Goal: Task Accomplishment & Management: Manage account settings

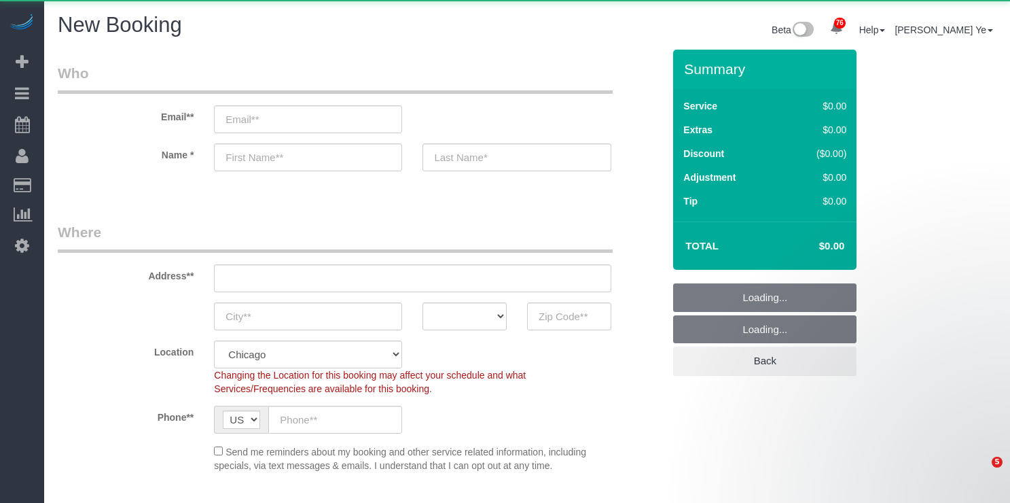
select select "512"
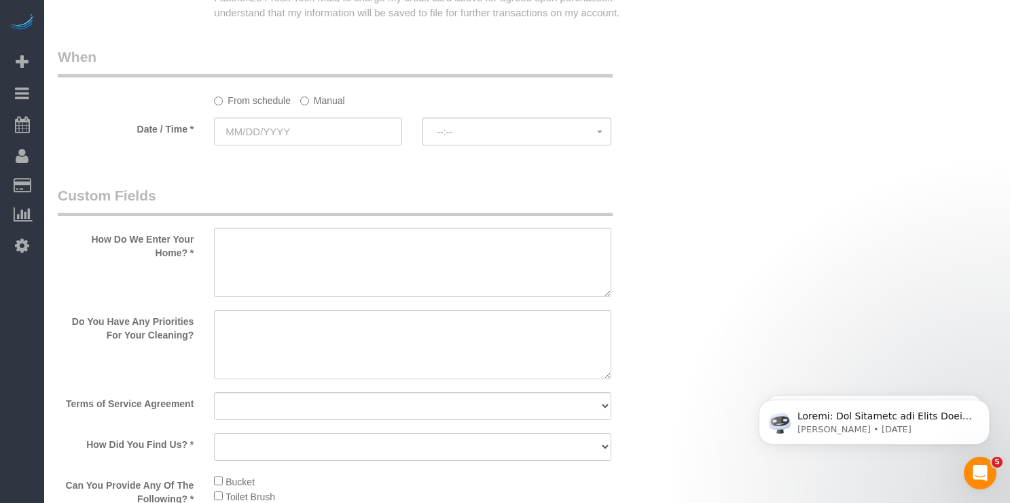
scroll to position [1650, 0]
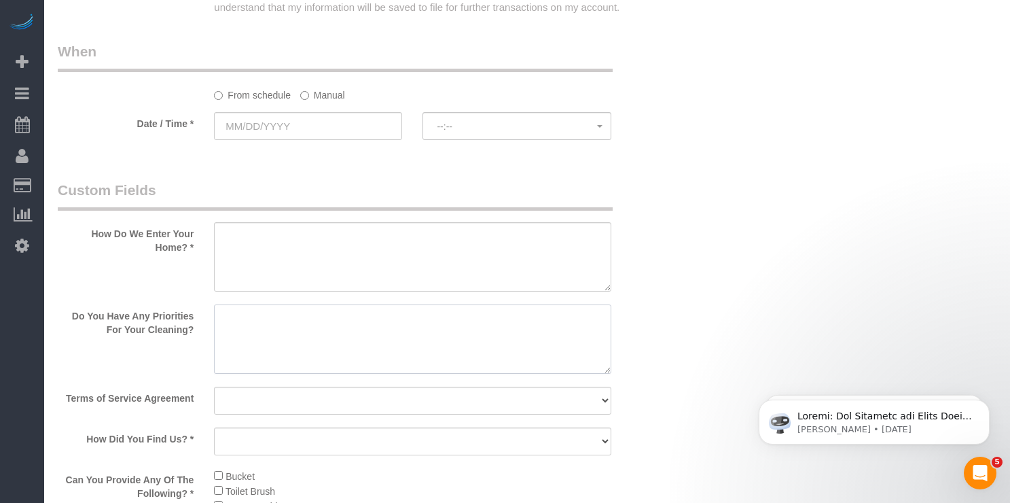
click at [289, 330] on textarea at bounding box center [412, 338] width 397 height 69
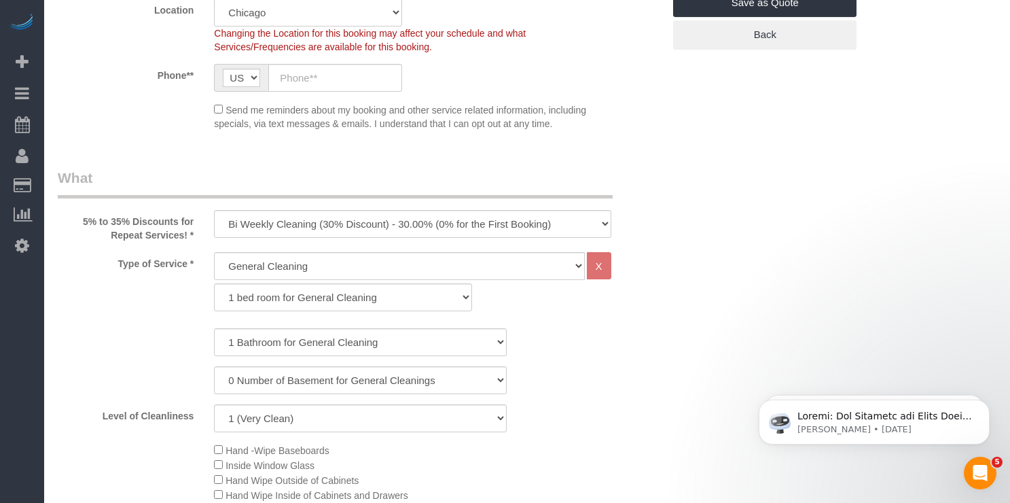
scroll to position [0, 0]
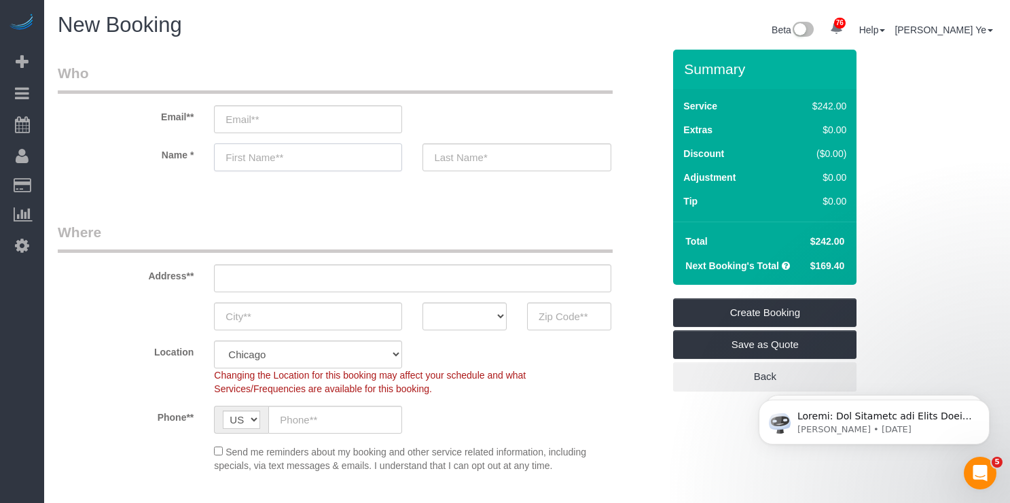
click at [304, 149] on input "text" at bounding box center [308, 157] width 188 height 28
click at [574, 323] on input "text" at bounding box center [569, 316] width 84 height 28
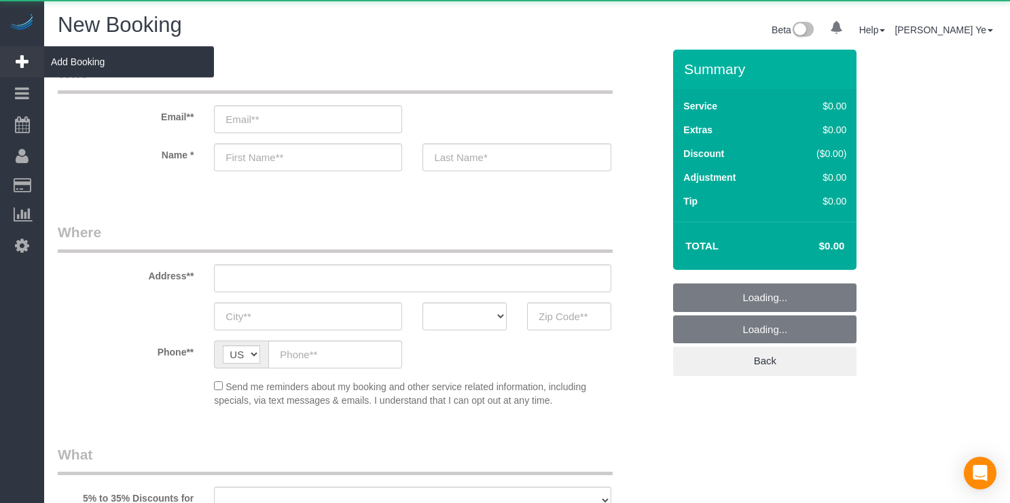
select select "object:1071"
select select "512"
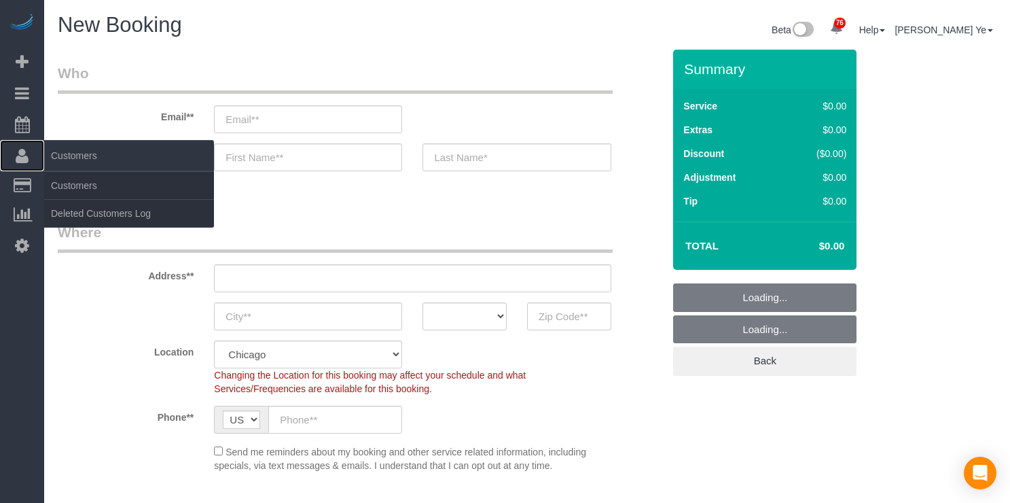
click at [24, 152] on icon at bounding box center [22, 155] width 13 height 16
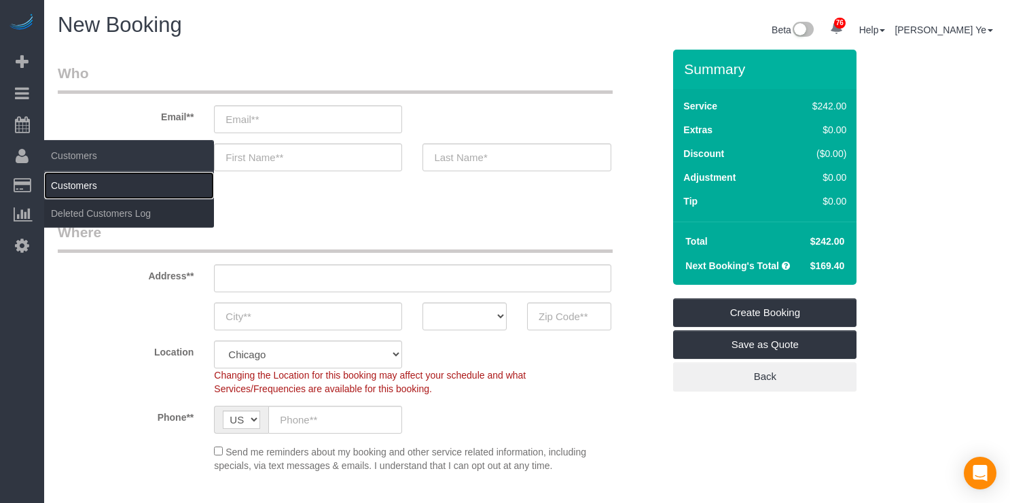
click at [57, 184] on link "Customers" at bounding box center [129, 185] width 170 height 27
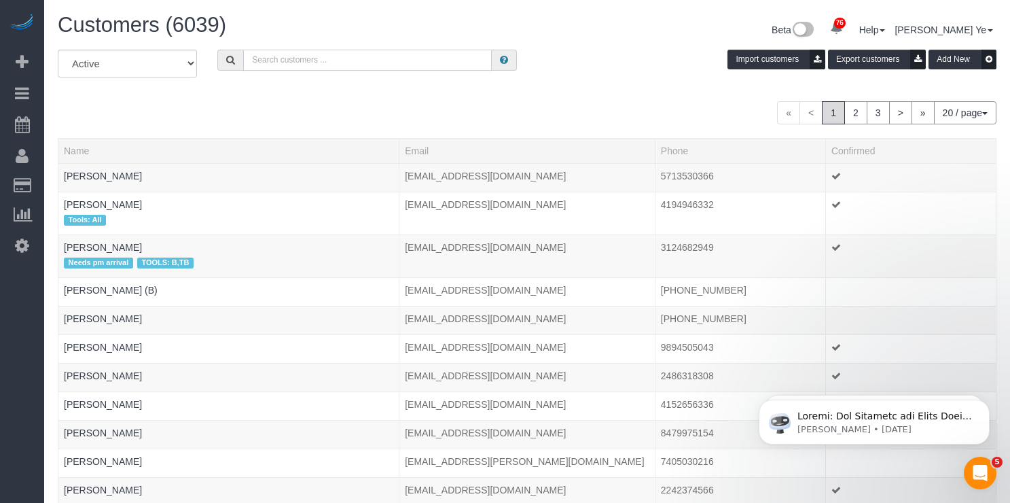
click at [292, 60] on input "text" at bounding box center [367, 60] width 249 height 21
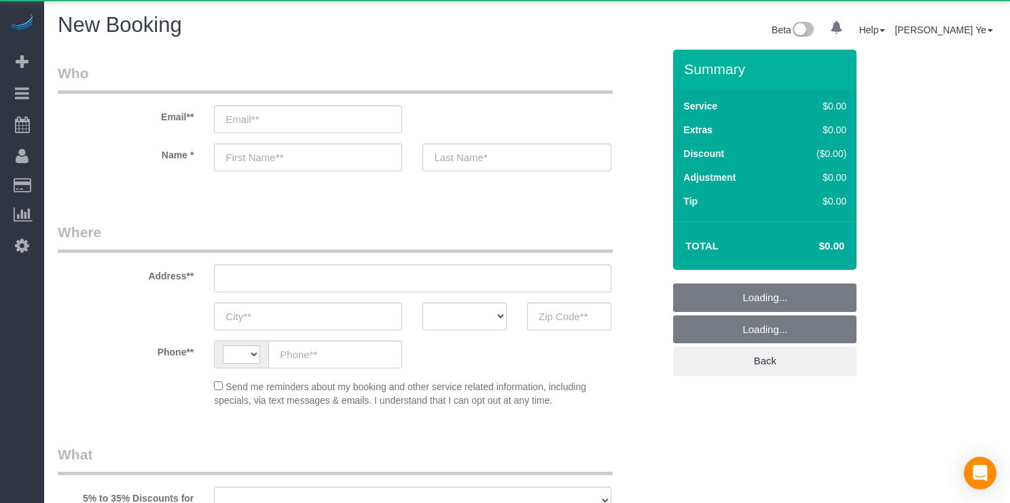
select select "string:US"
select select "object:926"
select select "512"
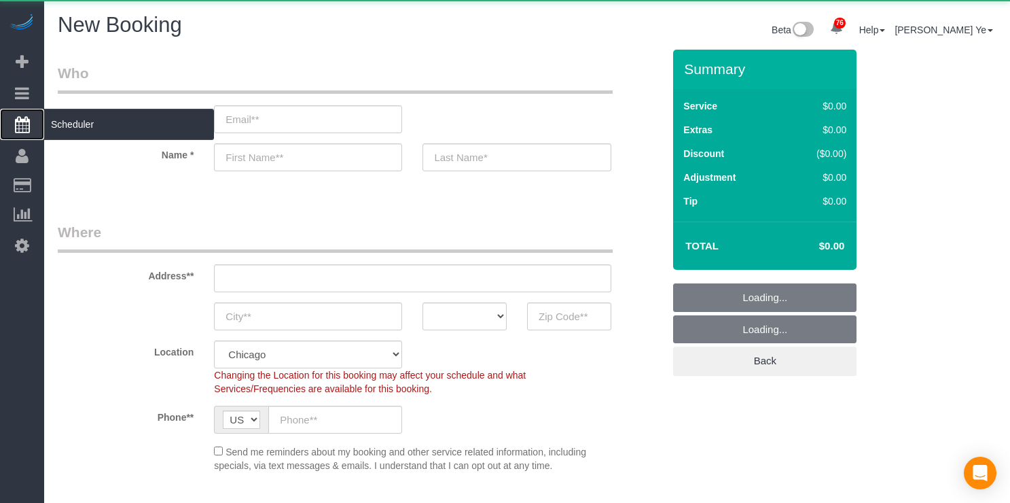
click at [25, 126] on icon at bounding box center [22, 124] width 15 height 16
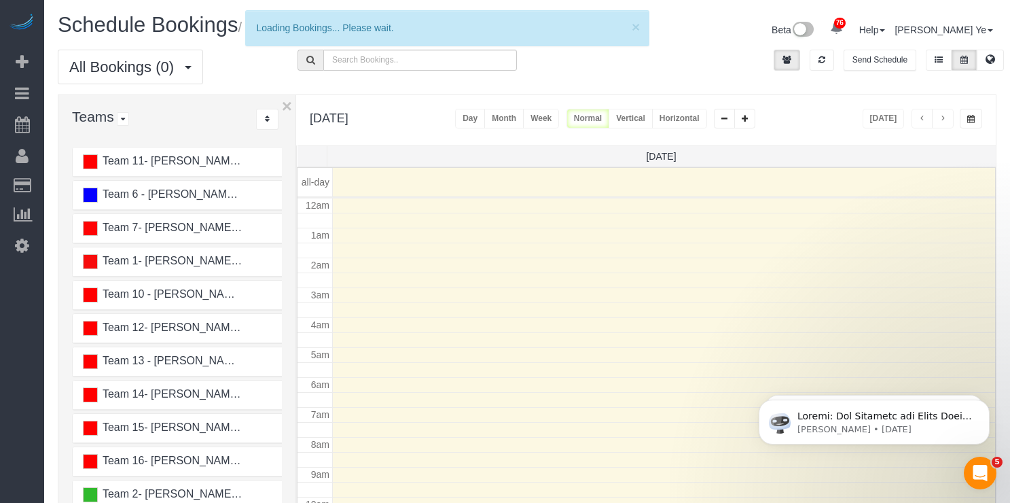
scroll to position [180, 0]
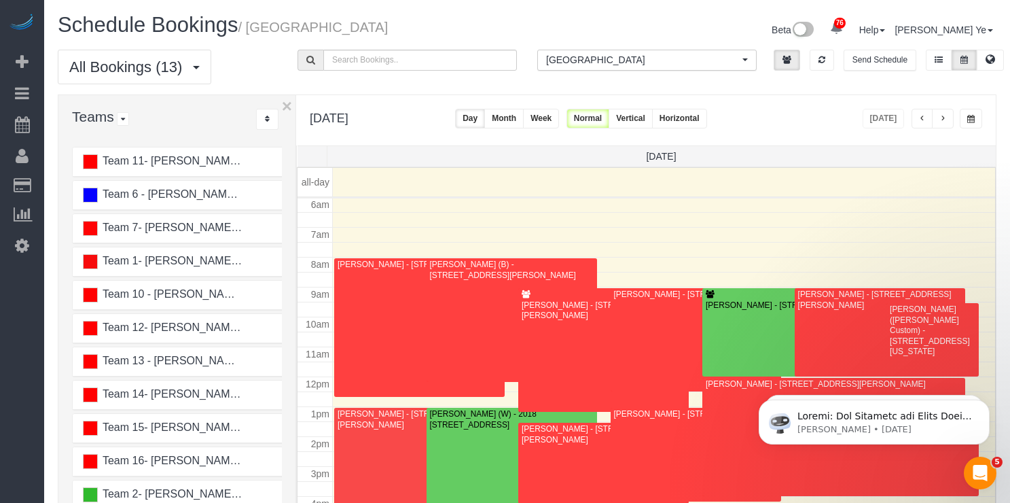
click at [653, 121] on button "Vertical" at bounding box center [630, 119] width 44 height 20
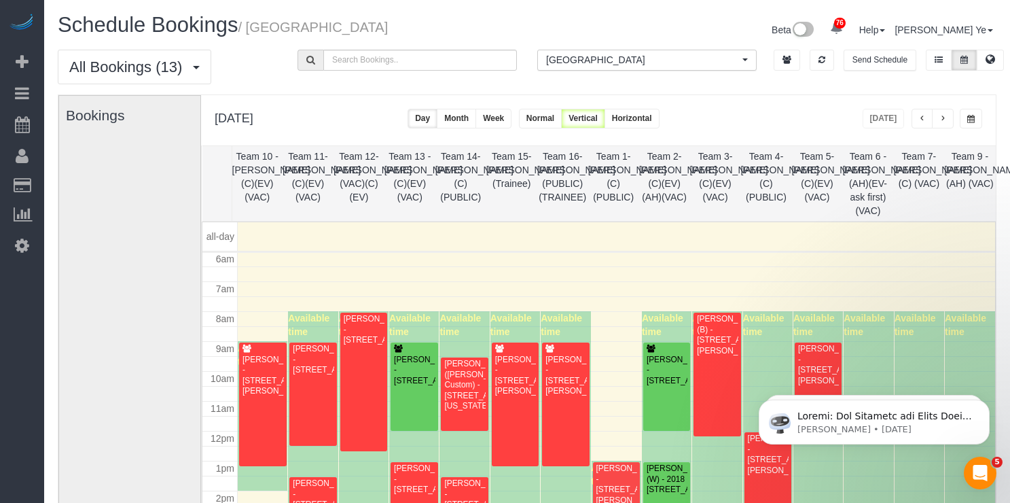
click at [633, 58] on span "[GEOGRAPHIC_DATA]" at bounding box center [642, 60] width 193 height 14
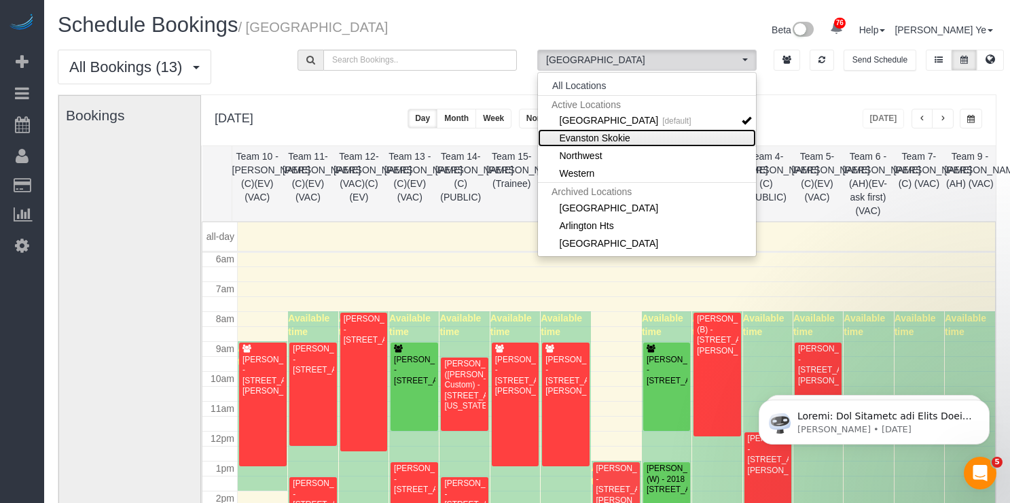
click at [609, 137] on link "Evanston Skokie" at bounding box center [647, 138] width 218 height 18
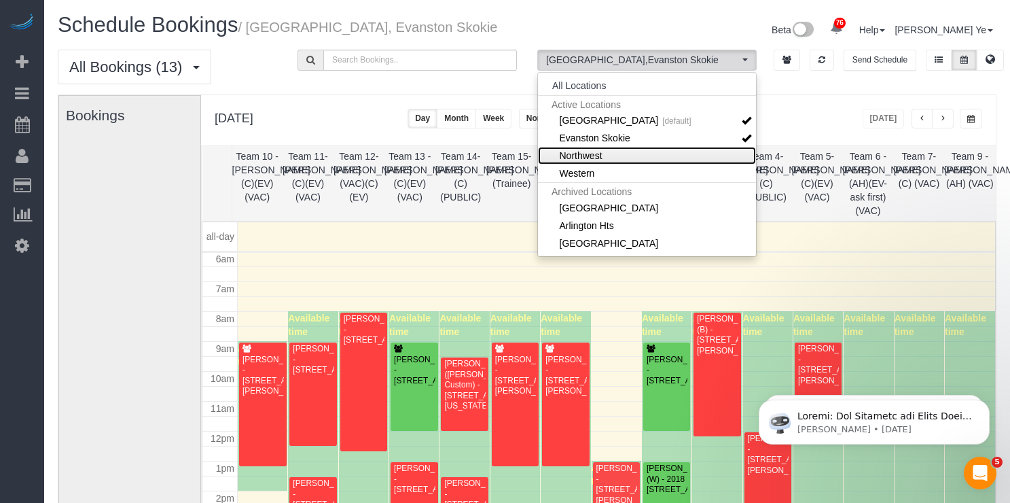
click at [608, 153] on link "Northwest" at bounding box center [647, 156] width 218 height 18
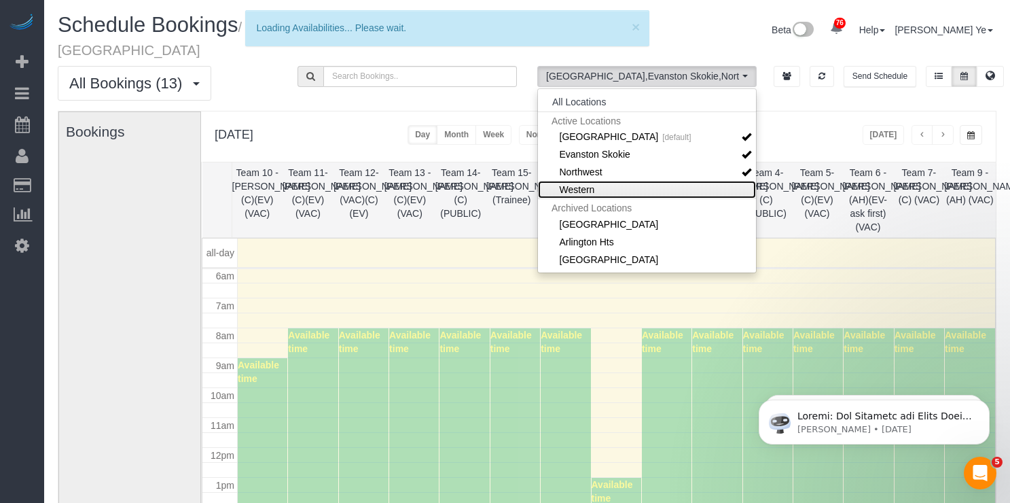
click at [604, 181] on link "Western" at bounding box center [647, 190] width 218 height 18
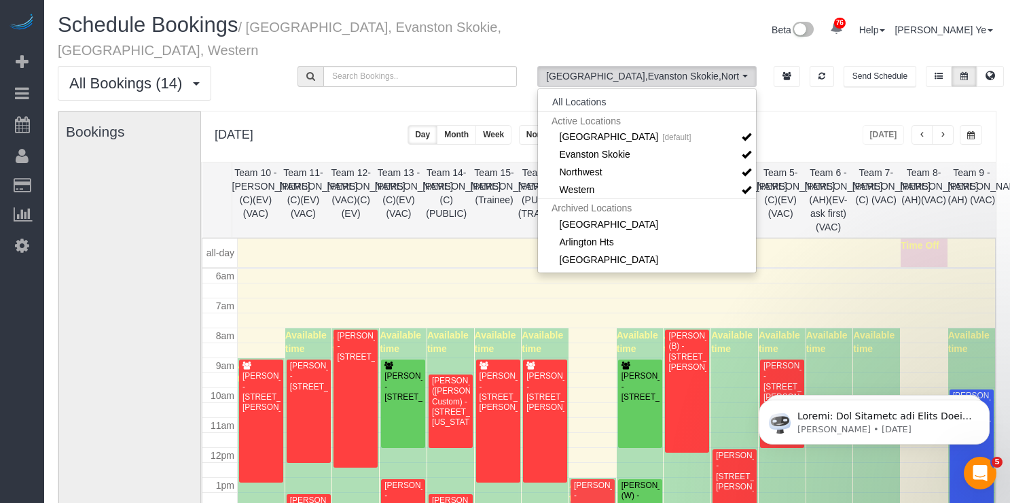
click at [773, 33] on div "Beta 76 Your Notifications You have 0 alerts × You have 2 to charge for 08/12/2…" at bounding box center [766, 32] width 479 height 36
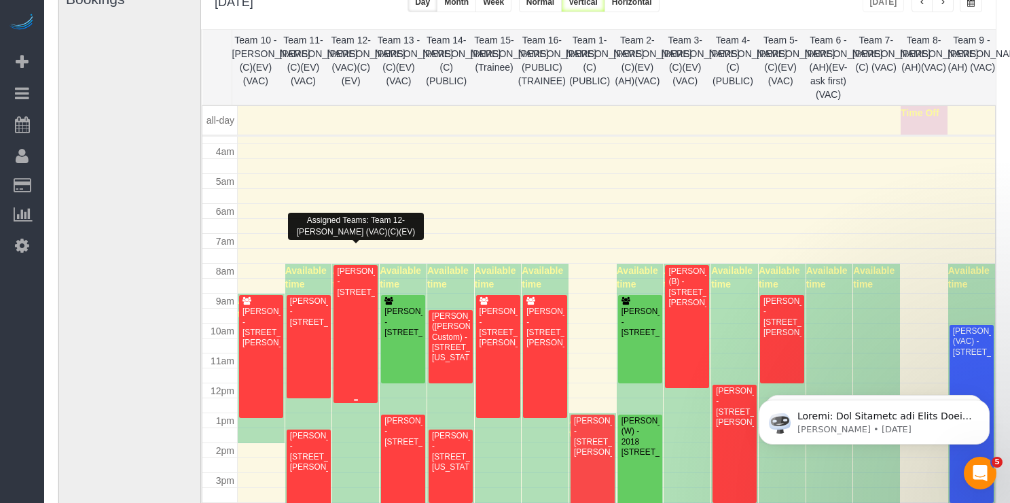
scroll to position [113, 0]
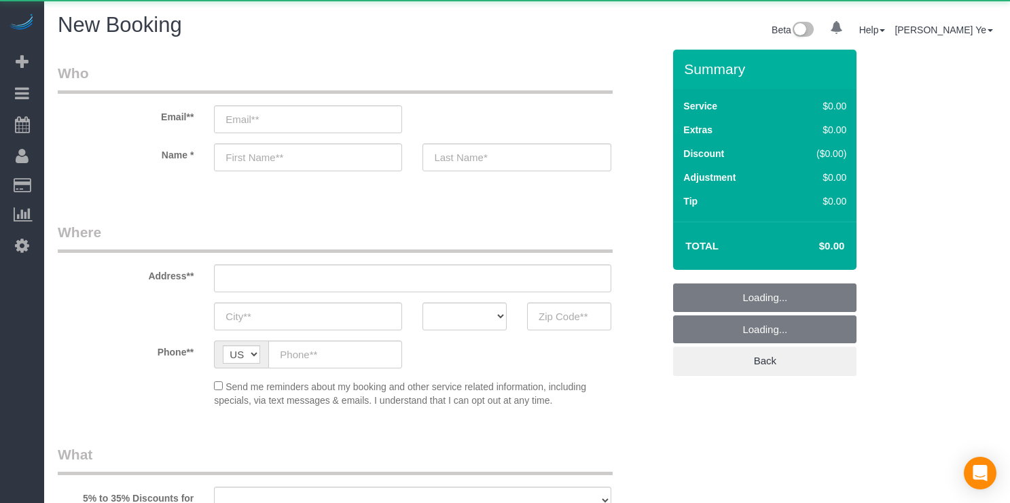
select select "object:1146"
select select "512"
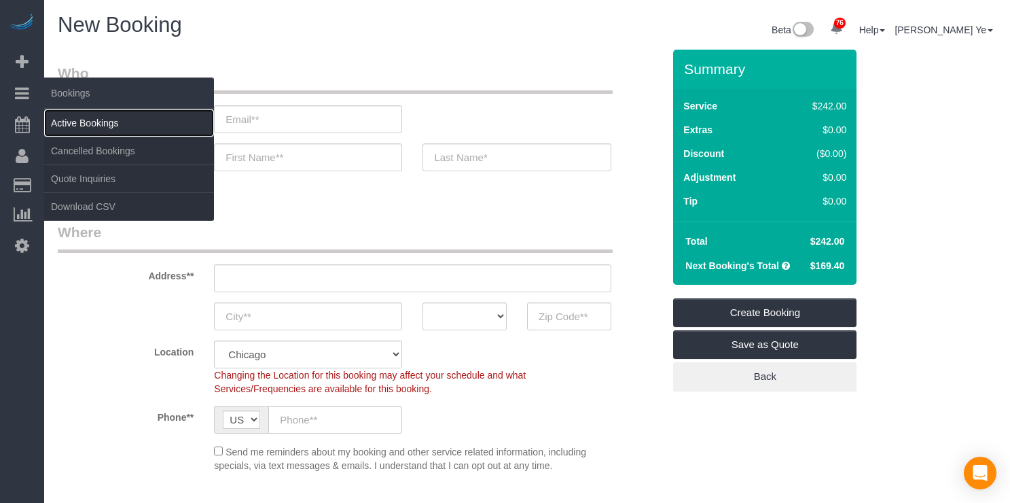
click at [75, 125] on link "Active Bookings" at bounding box center [129, 122] width 170 height 27
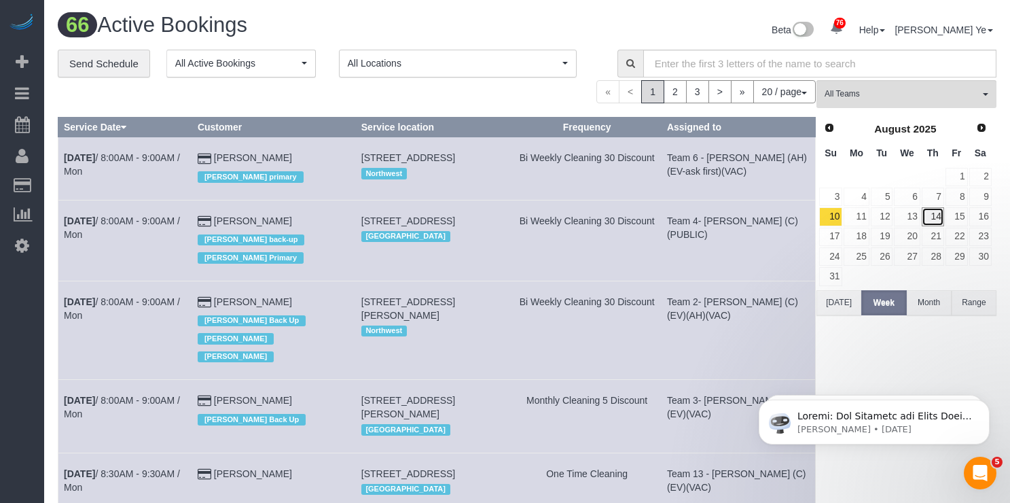
click at [934, 216] on link "14" at bounding box center [933, 216] width 22 height 18
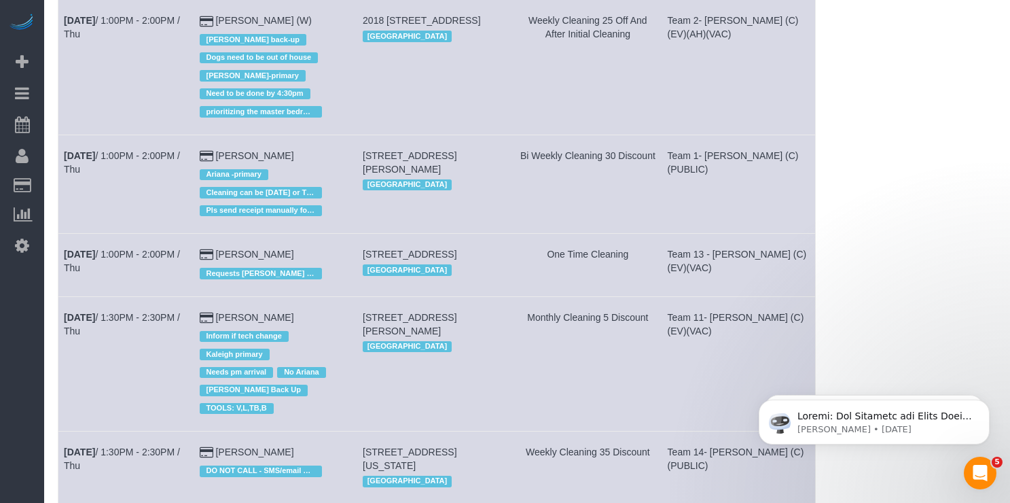
scroll to position [1125, 0]
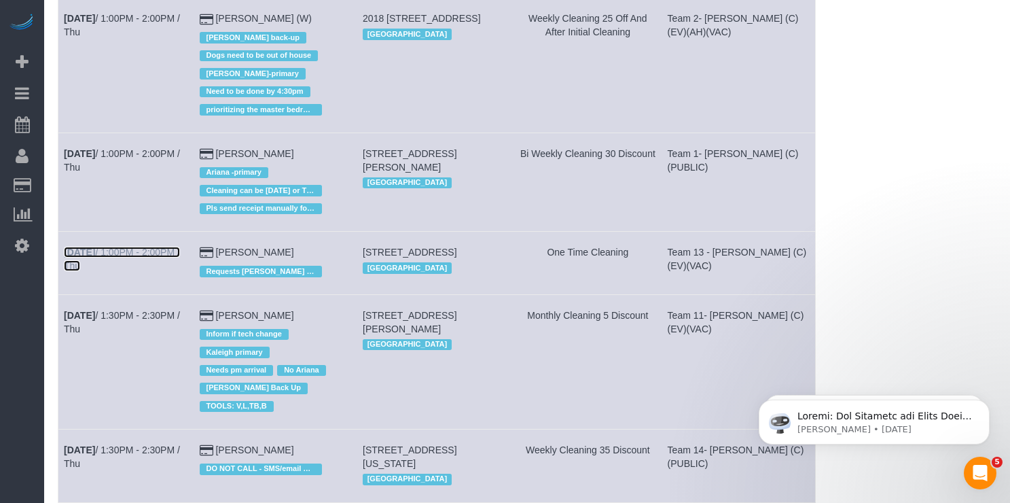
click at [166, 247] on link "Aug 14th / 1:00PM - 2:00PM / Thu" at bounding box center [122, 259] width 116 height 24
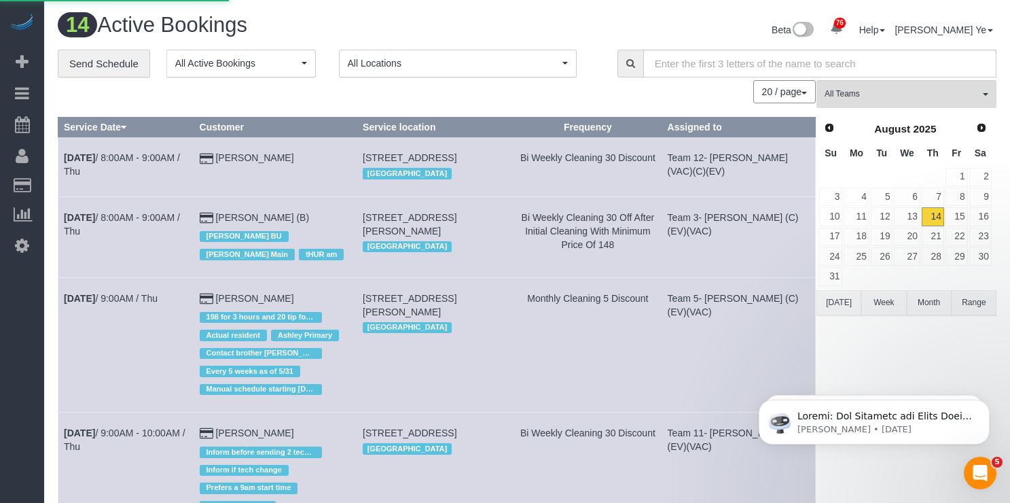
select select "IL"
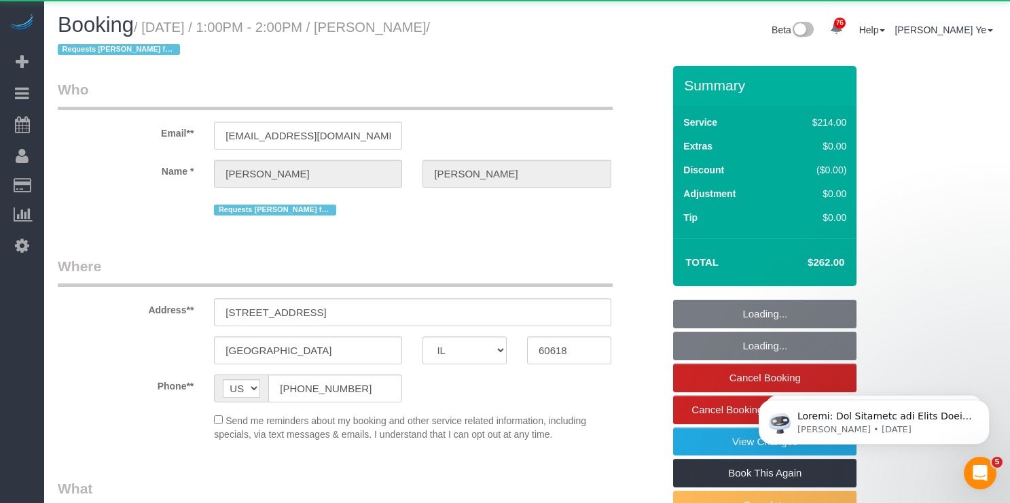
select select "object:2763"
select select "string:fspay-8cf697b9-0158-4181-a9d1-c60ab1315c98"
select select "object:2994"
select select "512"
select select "5"
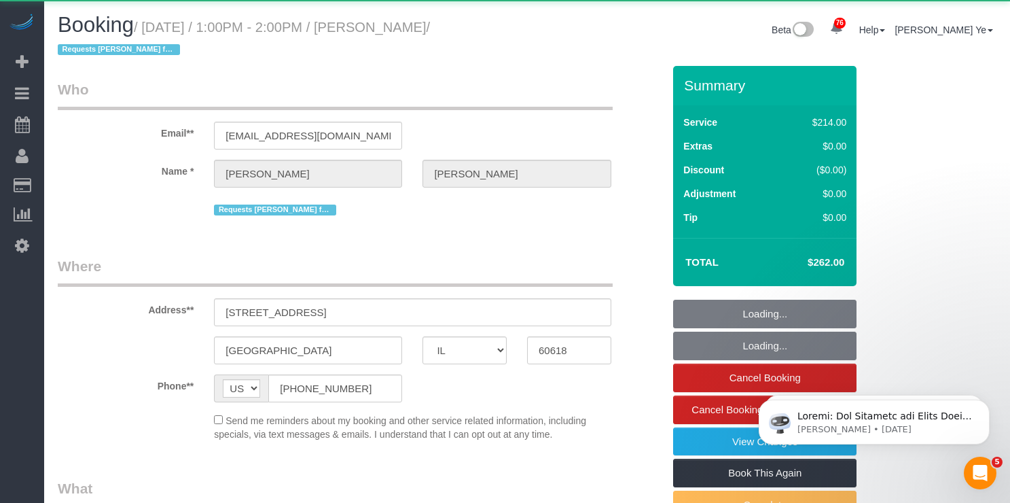
select select "number:1"
select select "number:65"
select select "number:139"
select select "number:106"
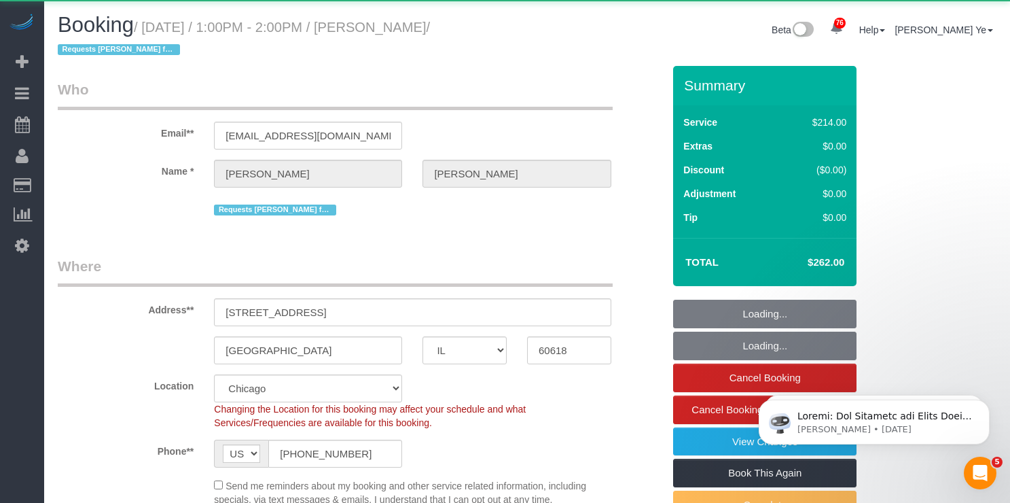
select select "5"
